Goal: Information Seeking & Learning: Learn about a topic

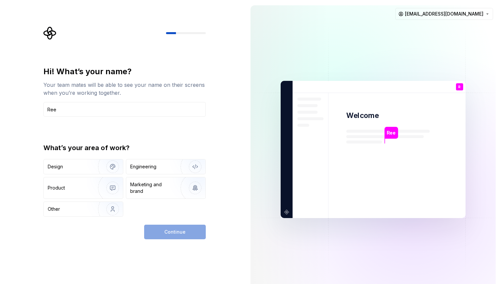
type input "[PERSON_NAME]"
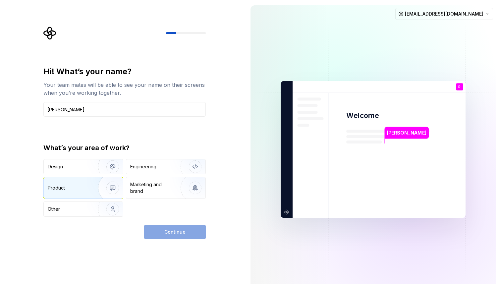
click at [83, 185] on div "Product" at bounding box center [70, 188] width 44 height 7
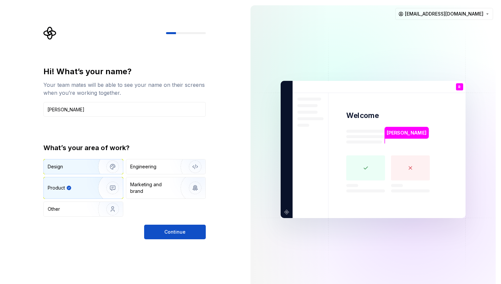
click at [81, 166] on div "Design" at bounding box center [69, 166] width 42 height 7
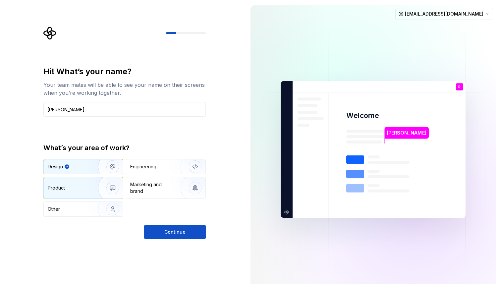
click at [90, 181] on img "button" at bounding box center [108, 188] width 42 height 44
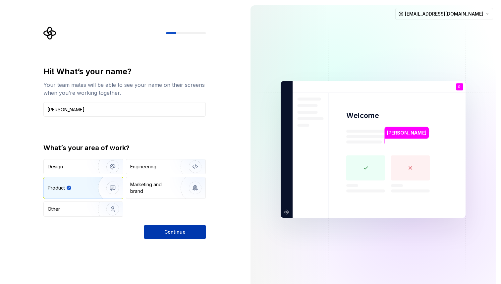
click at [179, 231] on span "Continue" at bounding box center [174, 232] width 21 height 7
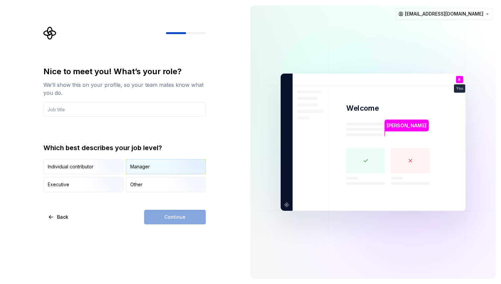
click at [147, 164] on div "Manager" at bounding box center [140, 166] width 20 height 7
click at [157, 199] on div "Nice to meet you! What’s your role? We’ll show this on your profile, so your te…" at bounding box center [124, 145] width 162 height 158
click at [173, 221] on div "Continue" at bounding box center [175, 217] width 62 height 15
click at [145, 109] on input "text" at bounding box center [124, 109] width 162 height 15
type input "Senior Manager User Experience"
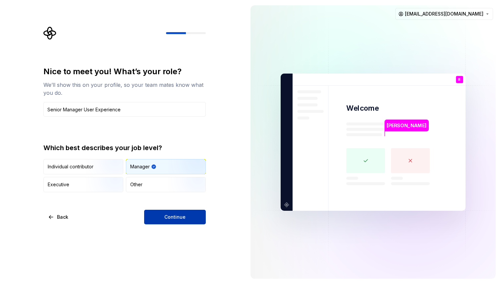
click at [170, 214] on span "Continue" at bounding box center [174, 217] width 21 height 7
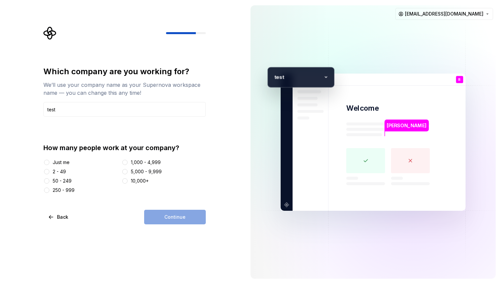
type input "test"
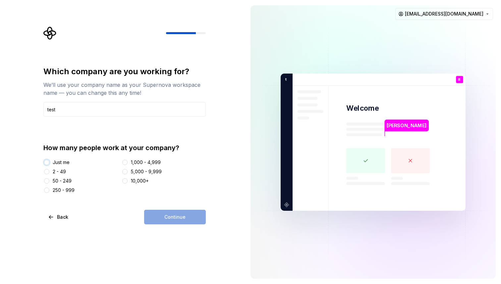
type button "Just me"
click at [133, 161] on div "1,000 - 4,999" at bounding box center [146, 162] width 30 height 7
click at [128, 161] on button "1,000 - 4,999" at bounding box center [124, 162] width 5 height 5
click at [162, 221] on button "Continue" at bounding box center [175, 217] width 62 height 15
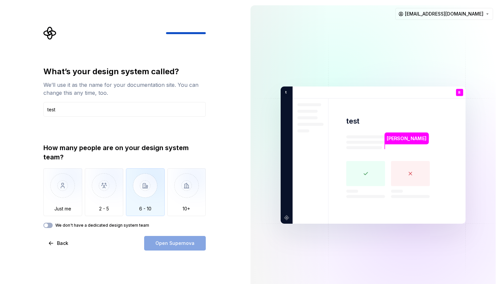
type input "test"
click at [151, 196] on img "button" at bounding box center [145, 190] width 39 height 44
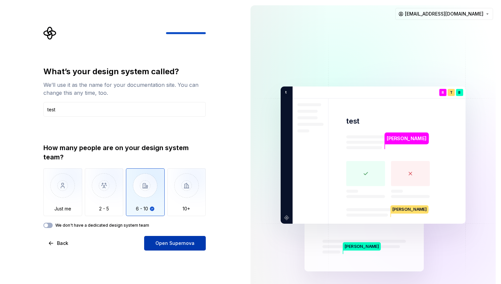
click at [175, 243] on span "Open Supernova" at bounding box center [175, 243] width 39 height 7
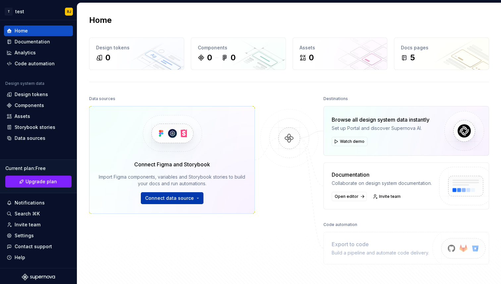
click at [191, 198] on span "Connect data source" at bounding box center [169, 198] width 49 height 7
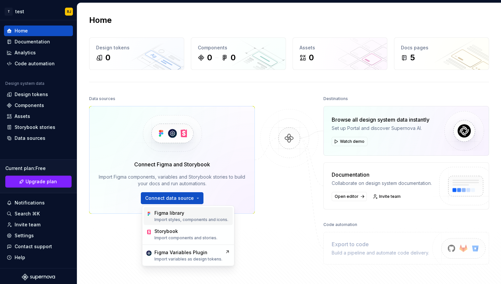
click at [189, 217] on div "Figma library Import styles, components and icons." at bounding box center [192, 216] width 74 height 13
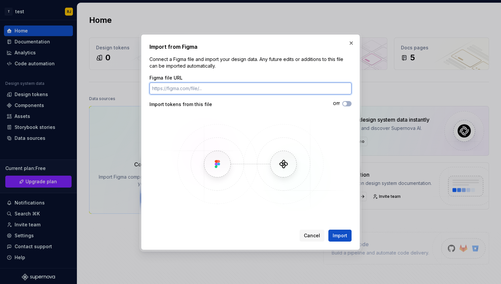
paste input "[URL][DOMAIN_NAME]"
type input "[URL][DOMAIN_NAME]"
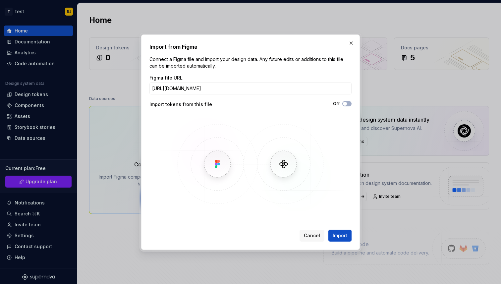
scroll to position [0, 0]
click at [217, 166] on img at bounding box center [251, 163] width 192 height 99
click at [301, 163] on img at bounding box center [251, 163] width 192 height 99
click at [343, 235] on span "Import" at bounding box center [340, 235] width 15 height 7
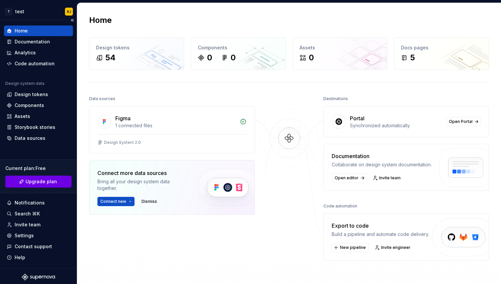
click at [66, 183] on button "Upgrade plan" at bounding box center [38, 182] width 66 height 12
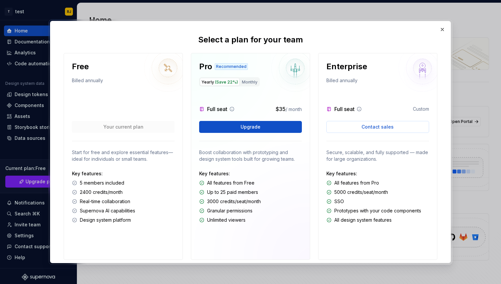
click at [66, 187] on div "Free Billed annually Your current plan Start for free and explore essential fea…" at bounding box center [123, 156] width 119 height 207
click at [124, 89] on div "Free Billed annually Your current plan Start for free and explore essential fea…" at bounding box center [123, 156] width 119 height 207
click at [143, 170] on div "Free Billed annually Your current plan Start for free and explore essential fea…" at bounding box center [123, 156] width 119 height 207
click at [442, 32] on button "button" at bounding box center [442, 29] width 9 height 9
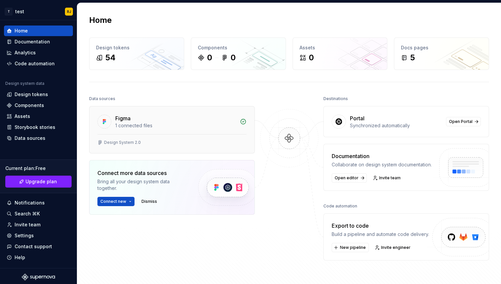
click at [174, 130] on div "Figma 1 connected files" at bounding box center [172, 120] width 165 height 28
click at [349, 178] on span "Open editor" at bounding box center [347, 177] width 24 height 5
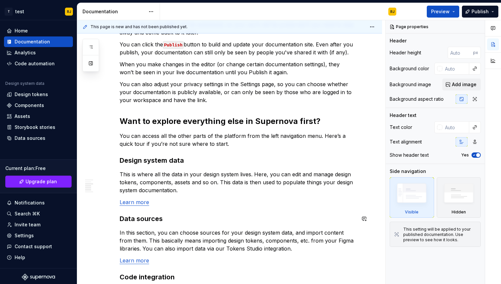
scroll to position [359, 0]
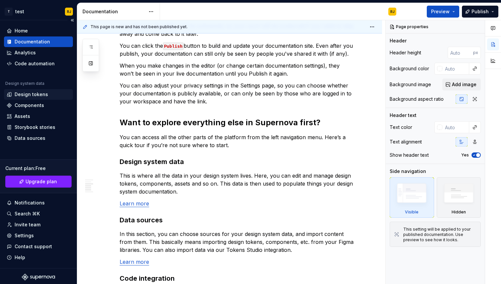
click at [33, 94] on div "Design tokens" at bounding box center [31, 94] width 33 height 7
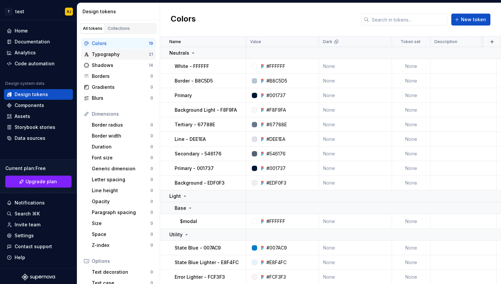
click at [114, 56] on div "Typography" at bounding box center [120, 54] width 57 height 7
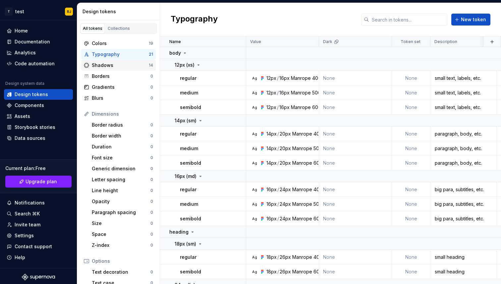
click at [115, 69] on div "Shadows 14" at bounding box center [118, 65] width 75 height 11
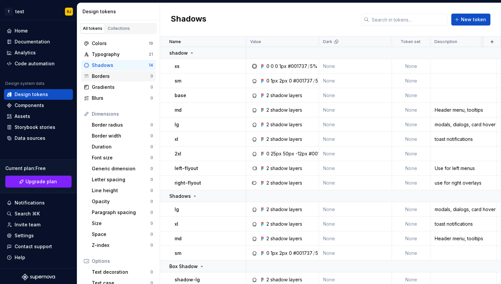
click at [116, 81] on div "Borders 0" at bounding box center [118, 76] width 75 height 11
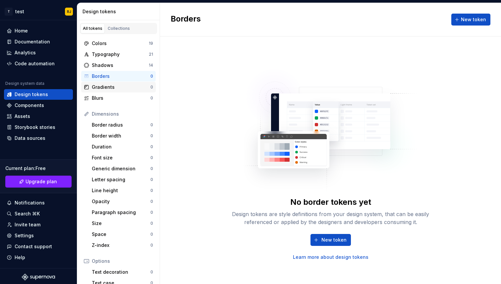
click at [117, 87] on div "Gradients" at bounding box center [121, 87] width 59 height 7
click at [107, 122] on div "Border radius" at bounding box center [121, 125] width 59 height 7
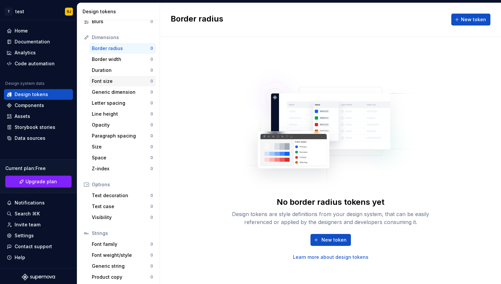
scroll to position [79, 0]
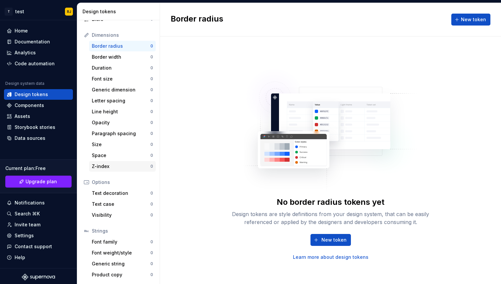
click at [109, 171] on div "Z-index 0" at bounding box center [122, 166] width 67 height 11
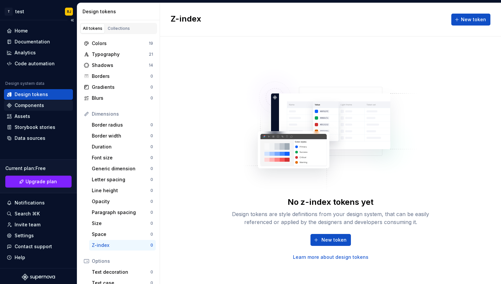
click at [42, 105] on div "Components" at bounding box center [30, 105] width 30 height 7
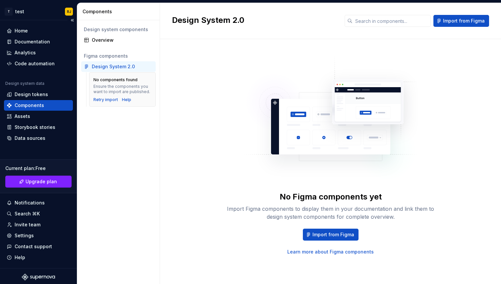
click at [32, 110] on div "Components" at bounding box center [38, 105] width 69 height 11
click at [32, 113] on div "Assets" at bounding box center [39, 116] width 64 height 7
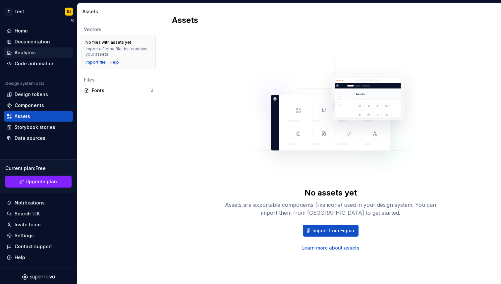
click at [32, 49] on div "Analytics" at bounding box center [38, 52] width 69 height 11
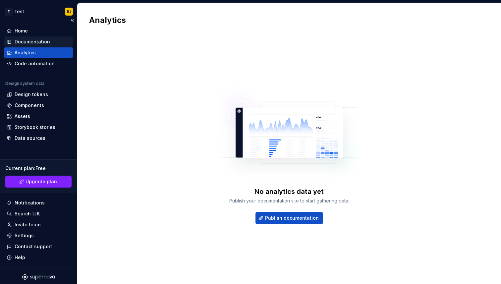
click at [30, 40] on div "Documentation" at bounding box center [32, 41] width 35 height 7
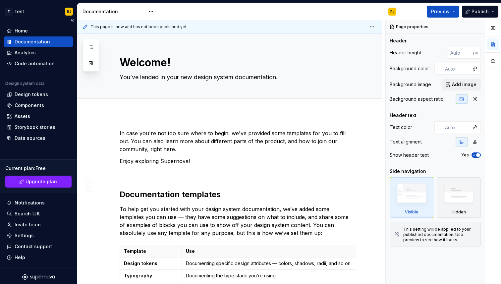
type textarea "*"
click at [32, 64] on div "Code automation" at bounding box center [35, 63] width 40 height 7
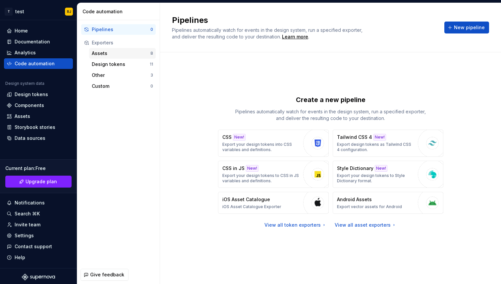
click at [101, 55] on div "Assets" at bounding box center [121, 53] width 59 height 7
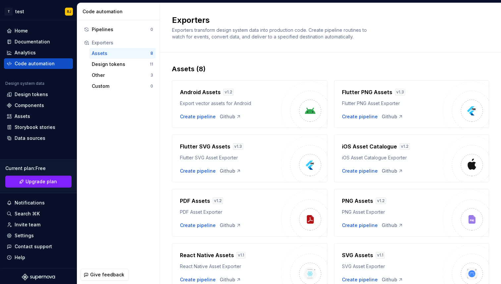
scroll to position [32, 0]
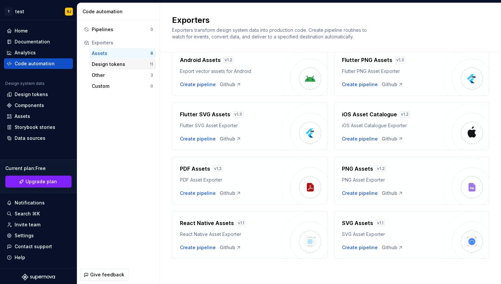
click at [110, 64] on div "Design tokens" at bounding box center [121, 64] width 58 height 7
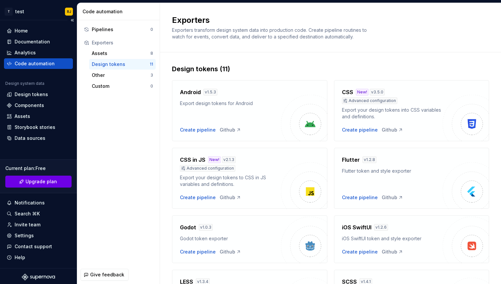
scroll to position [2, 0]
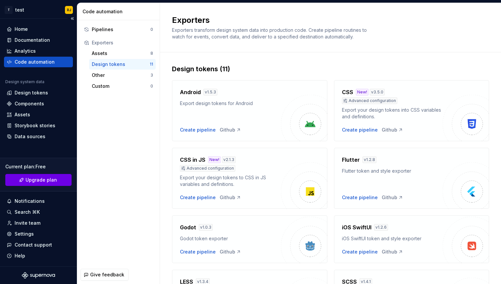
click at [48, 182] on span "Upgrade plan" at bounding box center [42, 180] width 32 height 7
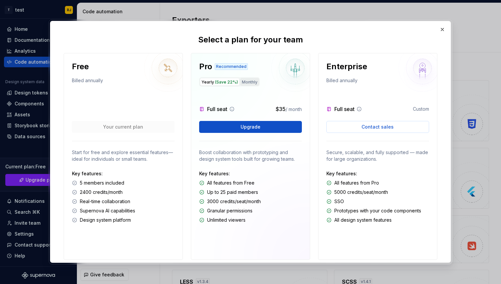
click at [250, 82] on button "Monthly" at bounding box center [249, 82] width 19 height 8
click at [216, 80] on span "(Save 22%)" at bounding box center [226, 82] width 23 height 5
click at [245, 80] on button "Monthly" at bounding box center [249, 82] width 19 height 8
click at [224, 80] on span "(Save 22%)" at bounding box center [226, 82] width 23 height 5
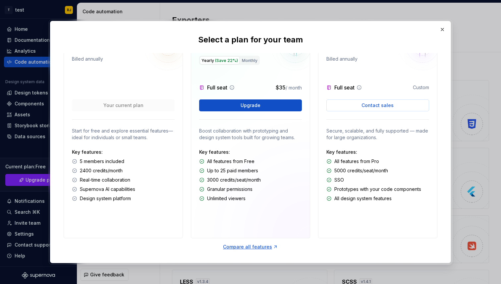
scroll to position [22, 0]
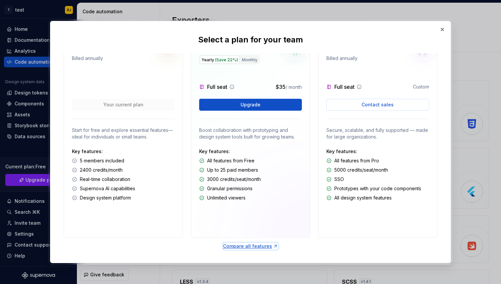
click at [256, 243] on div "Compare all features" at bounding box center [250, 246] width 55 height 7
